Goal: Task Accomplishment & Management: Use online tool/utility

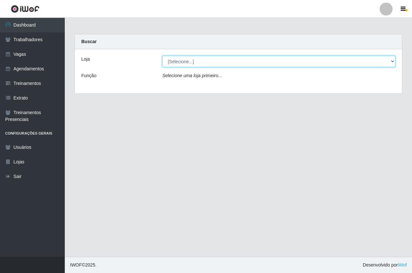
click at [172, 60] on select "[Selecione...] Pizza Nostra" at bounding box center [278, 61] width 233 height 11
select select "337"
click at [162, 56] on select "[Selecione...] Pizza Nostra" at bounding box center [278, 61] width 233 height 11
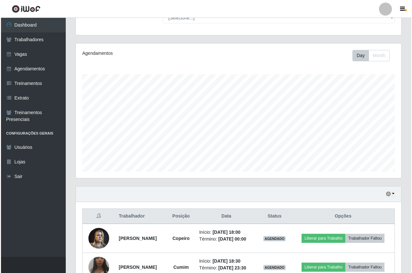
scroll to position [129, 0]
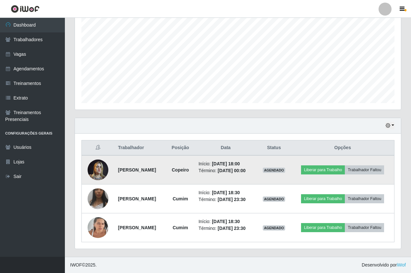
click at [99, 168] on img at bounding box center [97, 170] width 21 height 28
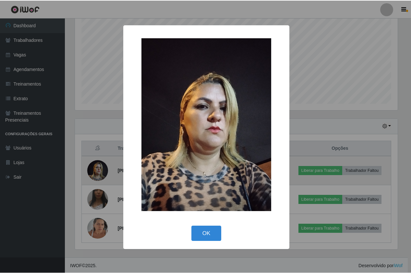
scroll to position [134, 322]
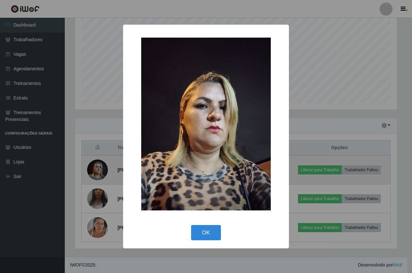
click at [99, 168] on div "× OK Cancel" at bounding box center [206, 136] width 412 height 273
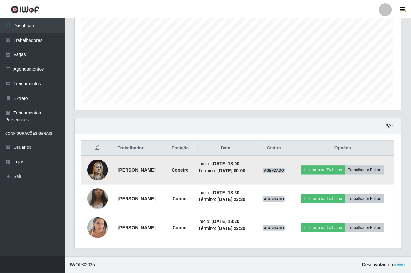
scroll to position [134, 326]
click at [91, 169] on img at bounding box center [97, 170] width 21 height 28
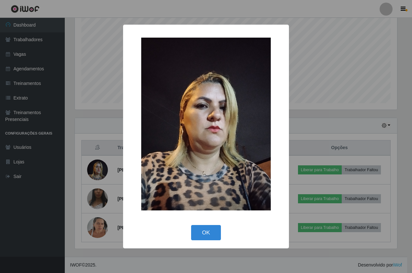
click at [325, 110] on div "× OK Cancel" at bounding box center [206, 136] width 412 height 273
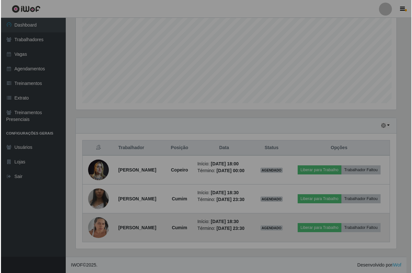
scroll to position [134, 326]
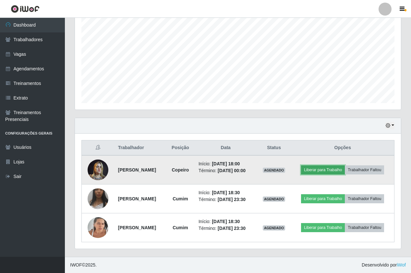
click at [328, 169] on button "Liberar para Trabalho" at bounding box center [323, 169] width 44 height 9
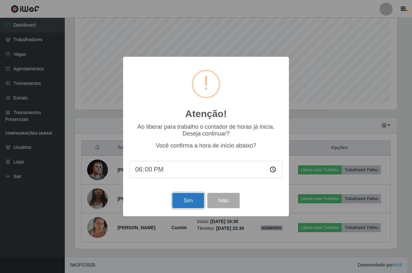
click at [192, 200] on button "Sim" at bounding box center [187, 200] width 31 height 15
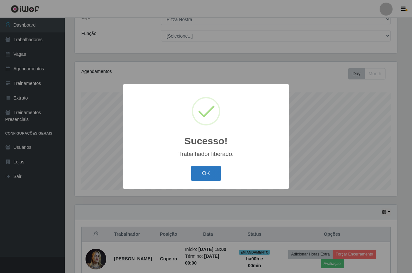
click at [200, 180] on button "OK" at bounding box center [206, 173] width 30 height 15
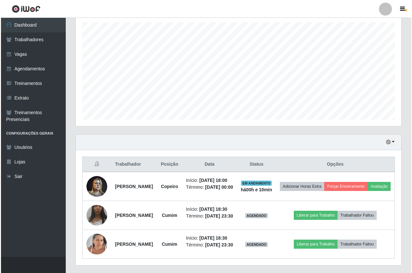
scroll to position [164, 0]
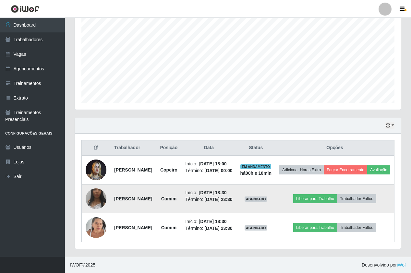
click at [95, 185] on img at bounding box center [96, 199] width 21 height 46
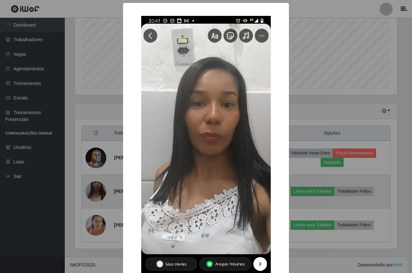
click at [95, 185] on div "× OK Cancel" at bounding box center [206, 136] width 412 height 273
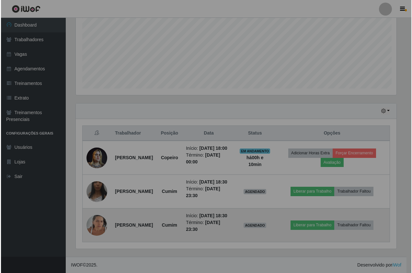
scroll to position [134, 326]
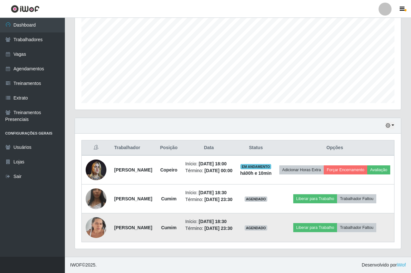
click at [103, 227] on img at bounding box center [96, 228] width 21 height 28
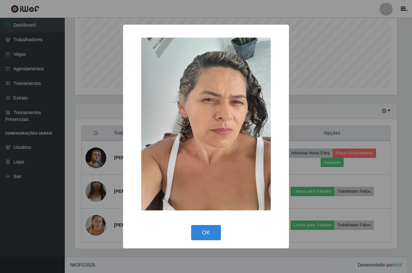
drag, startPoint x: 94, startPoint y: 221, endPoint x: 101, endPoint y: 222, distance: 6.8
click at [95, 221] on div "× OK Cancel" at bounding box center [206, 136] width 412 height 273
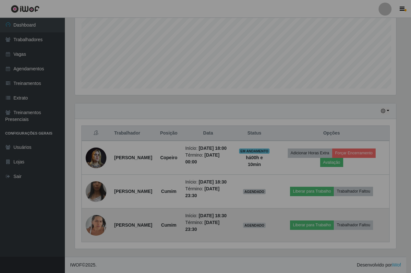
scroll to position [134, 326]
